Goal: Navigation & Orientation: Find specific page/section

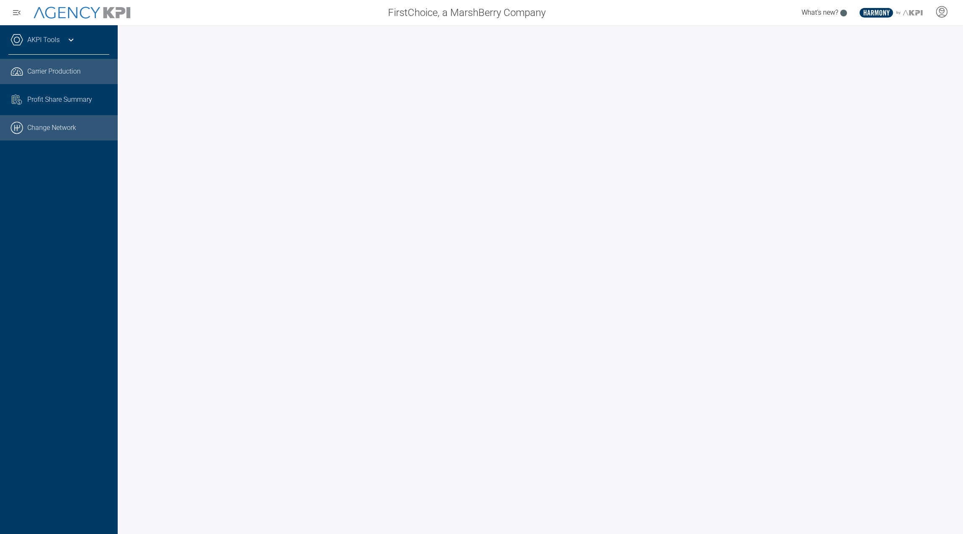
click at [69, 139] on link ".cls-1{fill:none;stroke:#000;stroke-linecap:round;stroke-linejoin:round;stroke-…" at bounding box center [59, 127] width 118 height 25
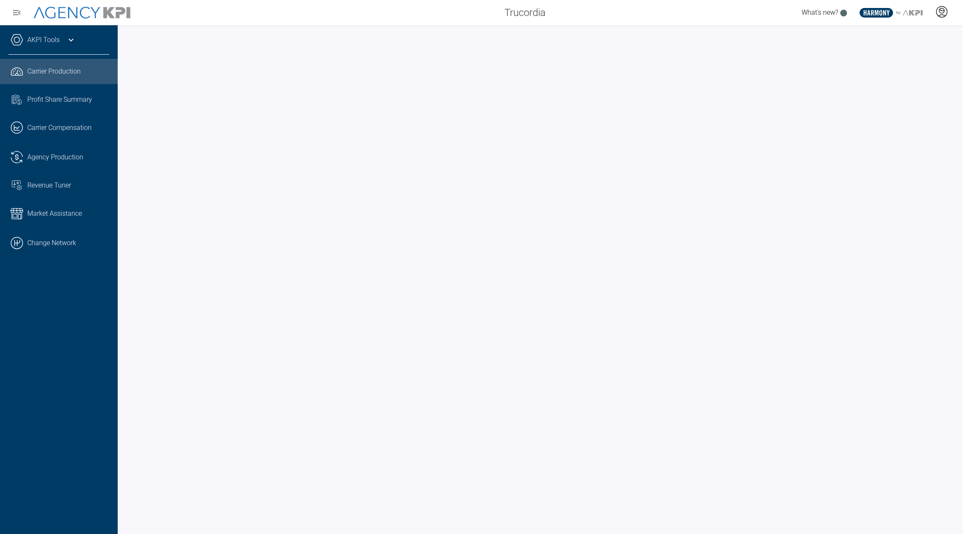
click at [936, 14] on icon at bounding box center [942, 11] width 13 height 13
click at [915, 34] on span "Admin Portal" at bounding box center [901, 35] width 37 height 7
